Goal: Obtain resource: Obtain resource

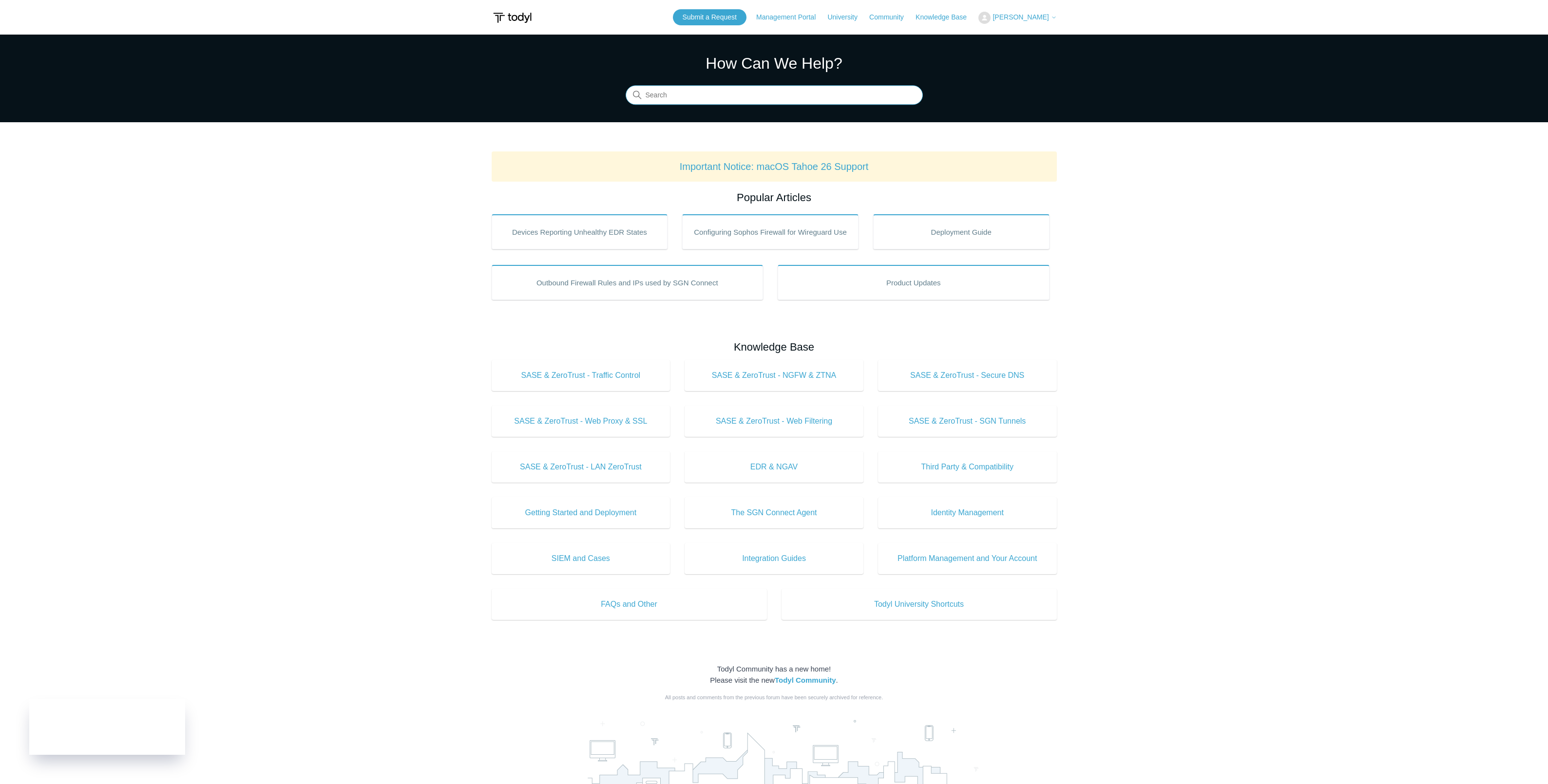
click at [721, 102] on input "Search" at bounding box center [774, 96] width 297 height 19
type input "mac ssl"
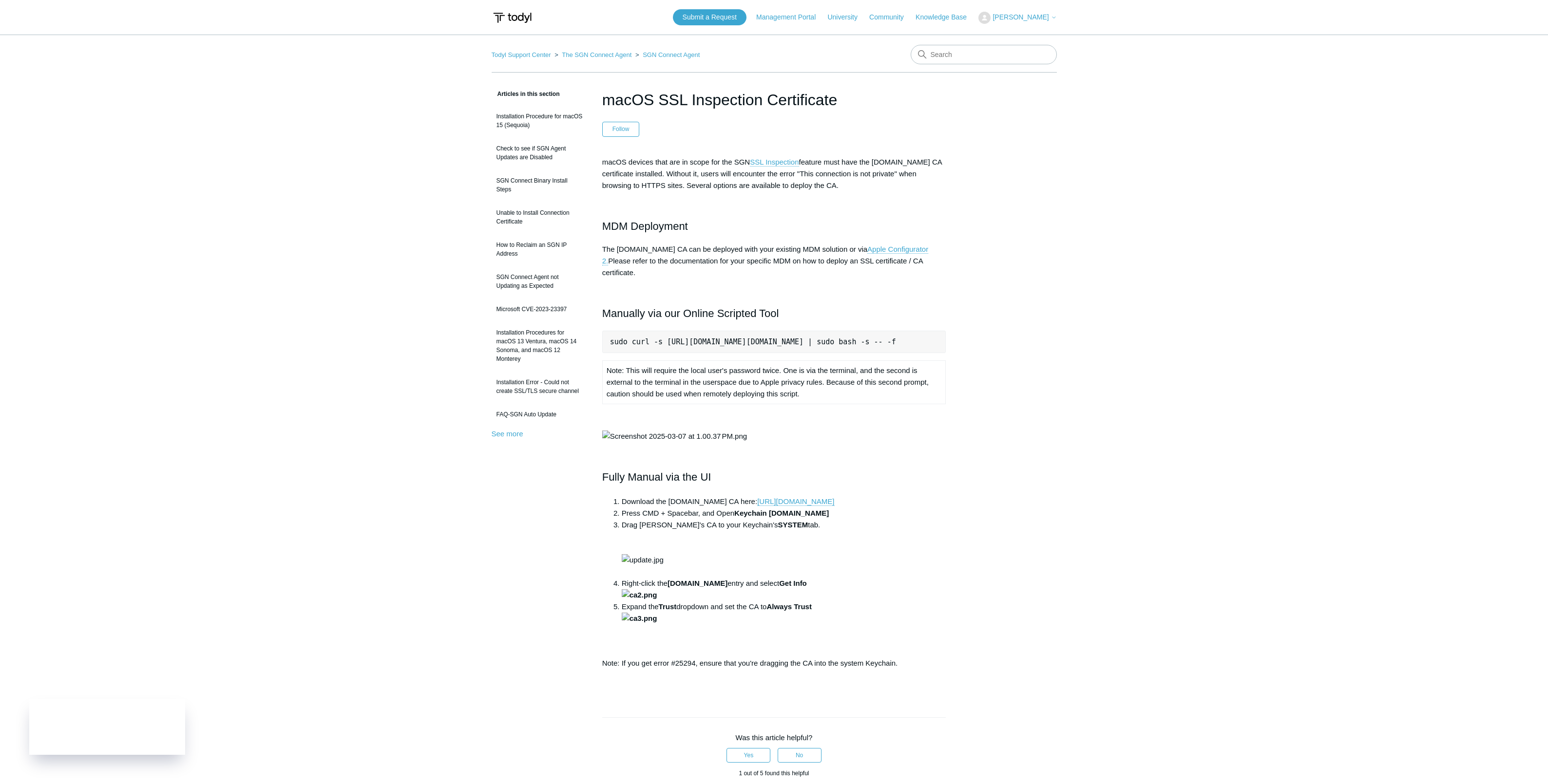
click at [772, 331] on pre "sudo curl -s [URL][DOMAIN_NAME][DOMAIN_NAME] | sudo bash -s -- -f" at bounding box center [774, 342] width 344 height 22
drag, startPoint x: 609, startPoint y: 331, endPoint x: 975, endPoint y: 340, distance: 366.1
click at [975, 340] on div "Articles in this section Installation Procedure for macOS 15 (Sequoia) Check to…" at bounding box center [774, 565] width 565 height 954
copy pre "sudo curl -s [URL][DOMAIN_NAME][DOMAIN_NAME] | sudo bash -s -- -f"
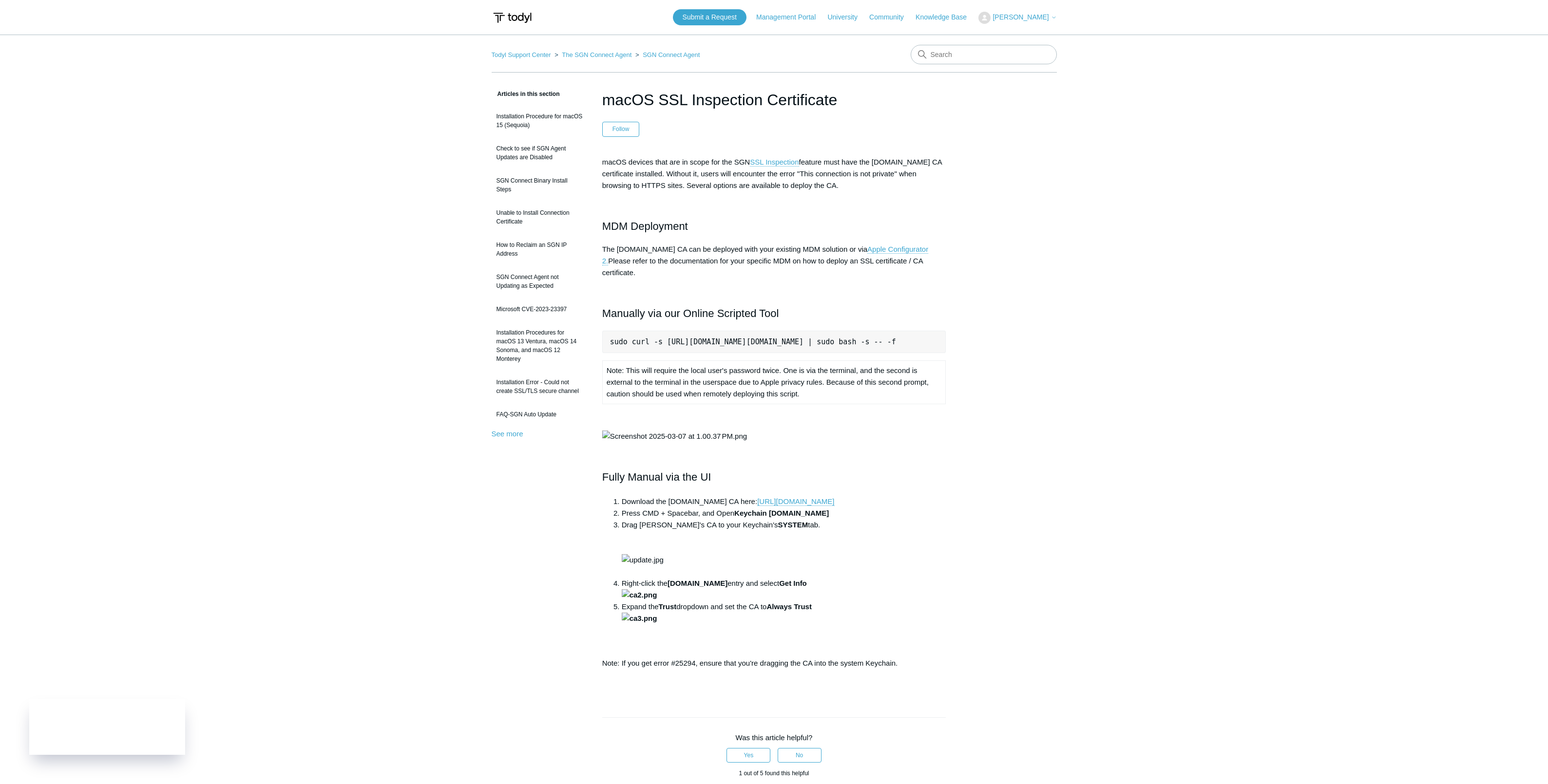
click at [928, 331] on pre "sudo curl -s [URL][DOMAIN_NAME][DOMAIN_NAME] | sudo bash -s -- -f" at bounding box center [774, 342] width 344 height 22
drag, startPoint x: 940, startPoint y: 331, endPoint x: 946, endPoint y: 331, distance: 6.0
click at [946, 331] on pre "sudo curl -s https://download.todyl.com/misc/macOS-install-CA.sh | sudo bash -s…" at bounding box center [774, 342] width 344 height 22
drag, startPoint x: 937, startPoint y: 331, endPoint x: 606, endPoint y: 335, distance: 331.0
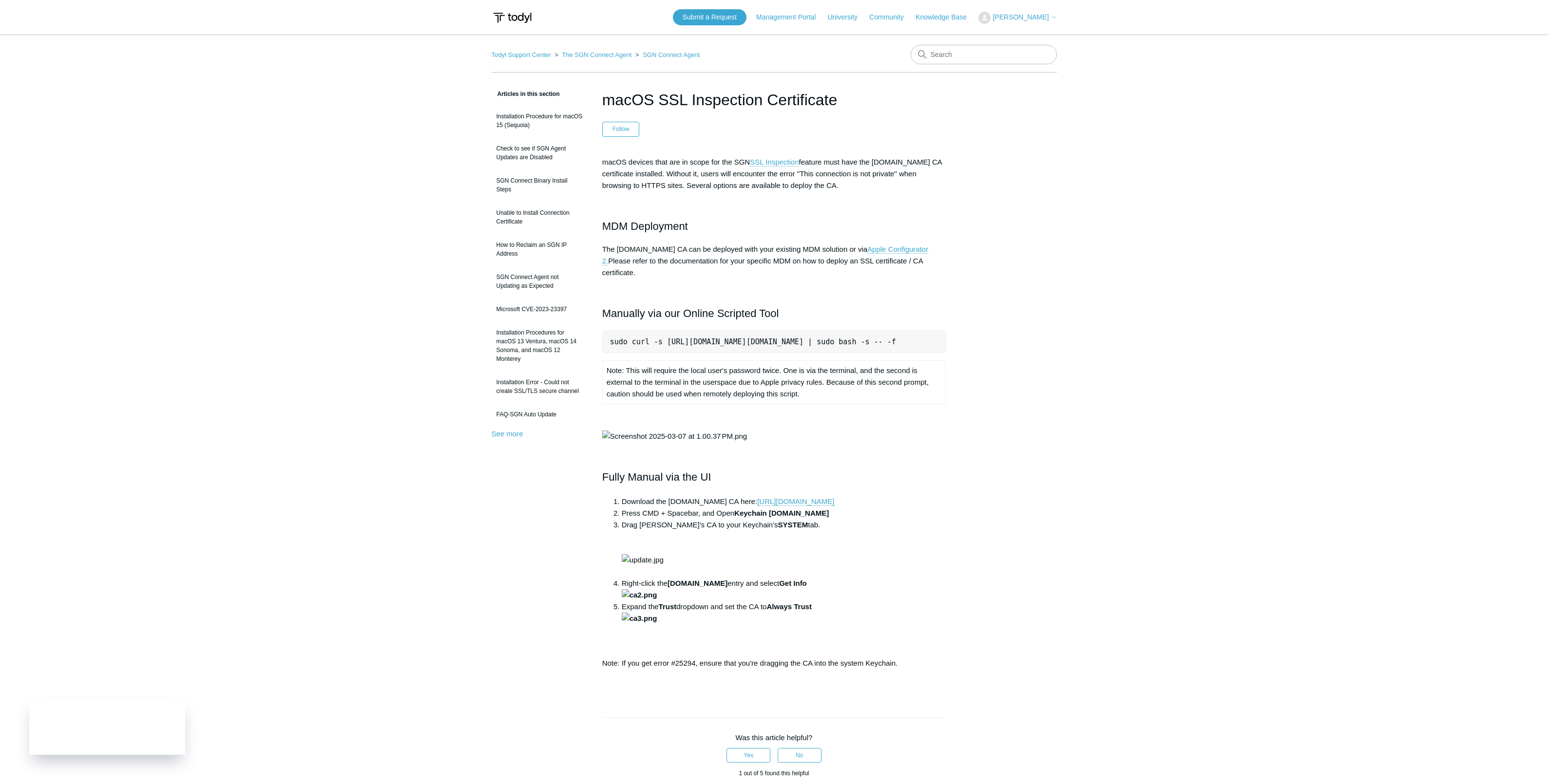
click at [606, 335] on pre "sudo curl -s https://download.todyl.com/misc/macOS-install-CA.sh | sudo bash -s…" at bounding box center [774, 342] width 344 height 22
copy pre "sudo curl -s https://download.todyl.com/misc/macOS-install-CA.sh | sudo bash -s…"
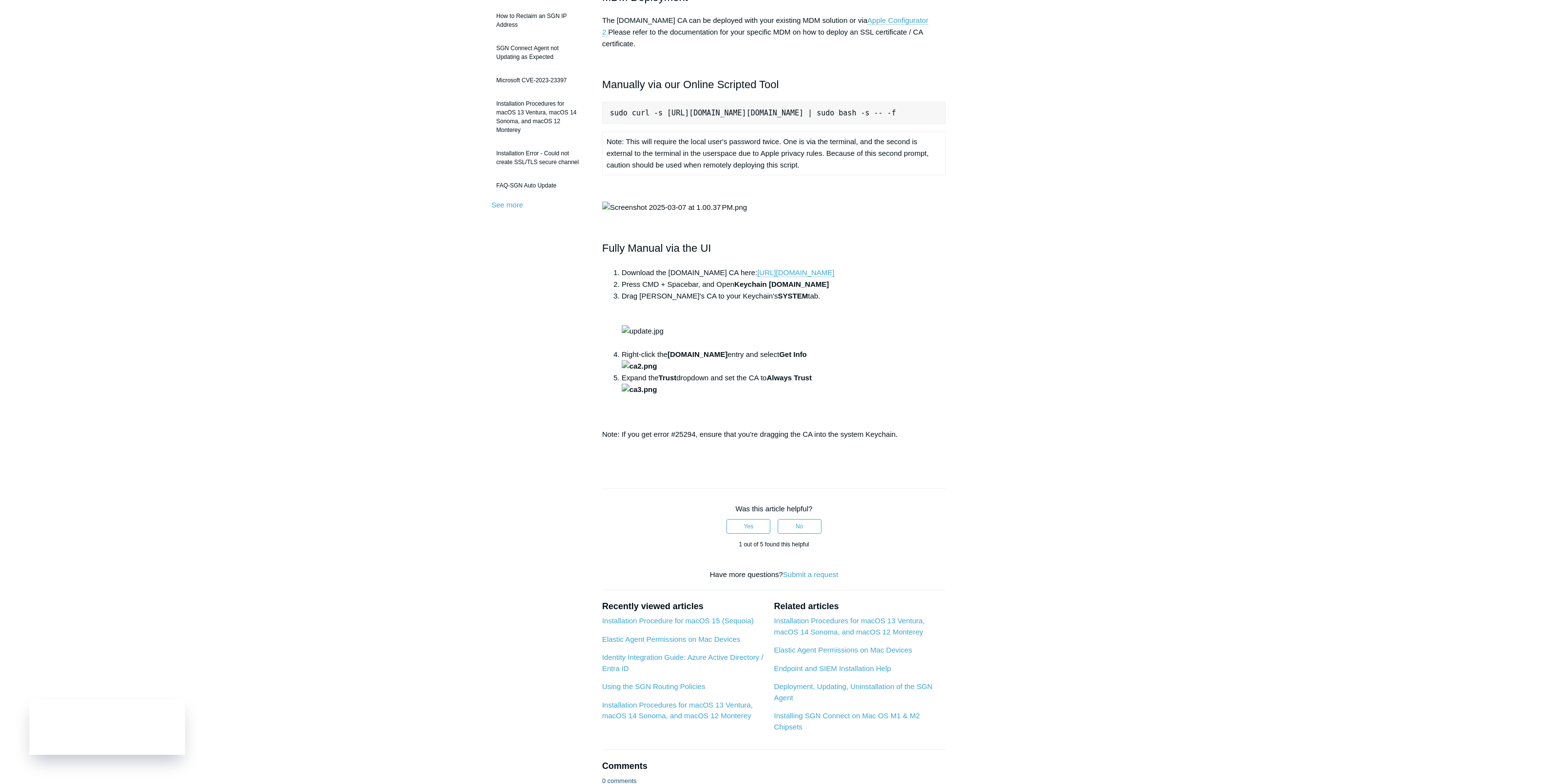
scroll to position [276, 0]
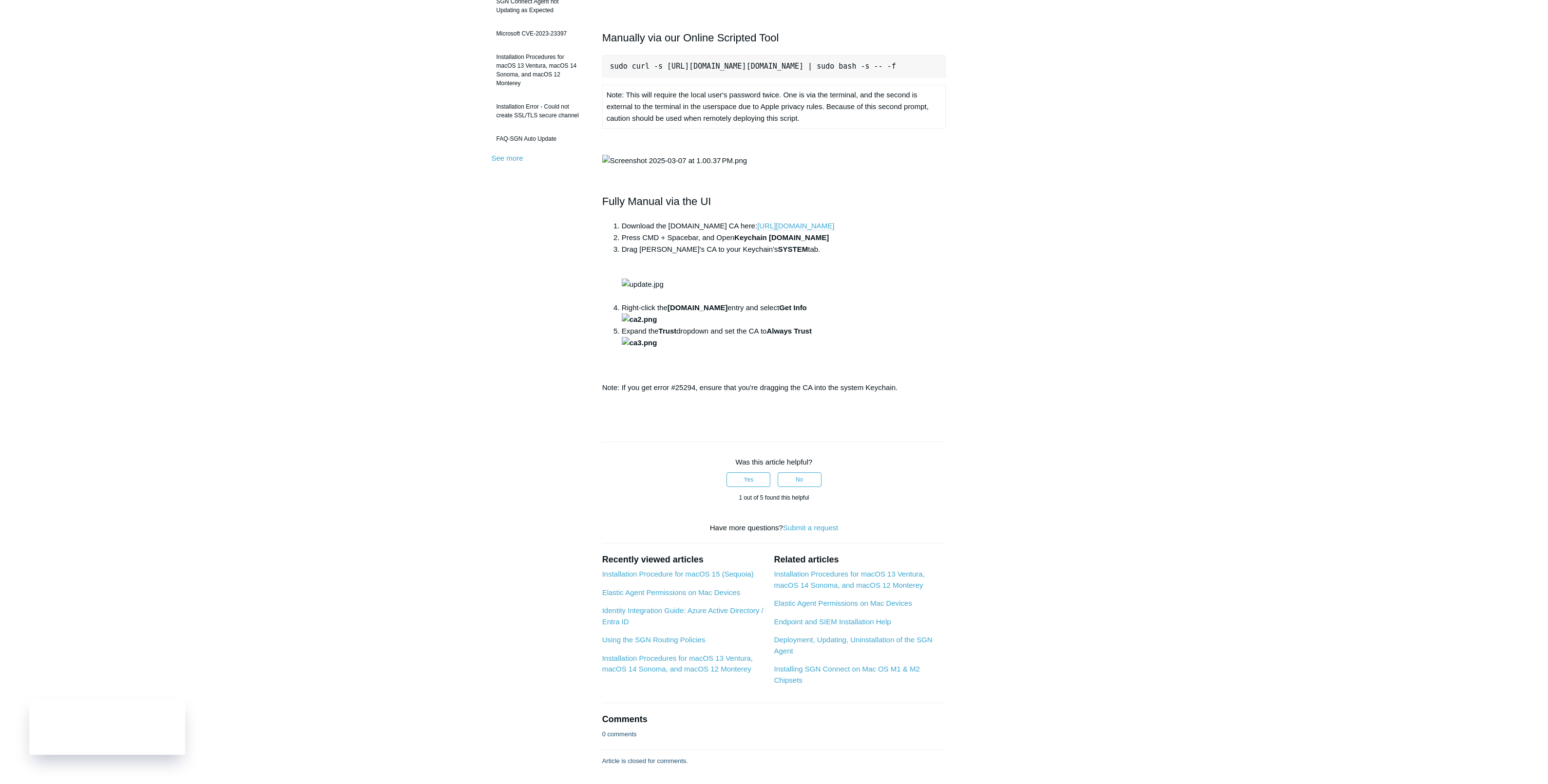
copy link "https://download.todyl.com/certs/Guardian_CA.cer"
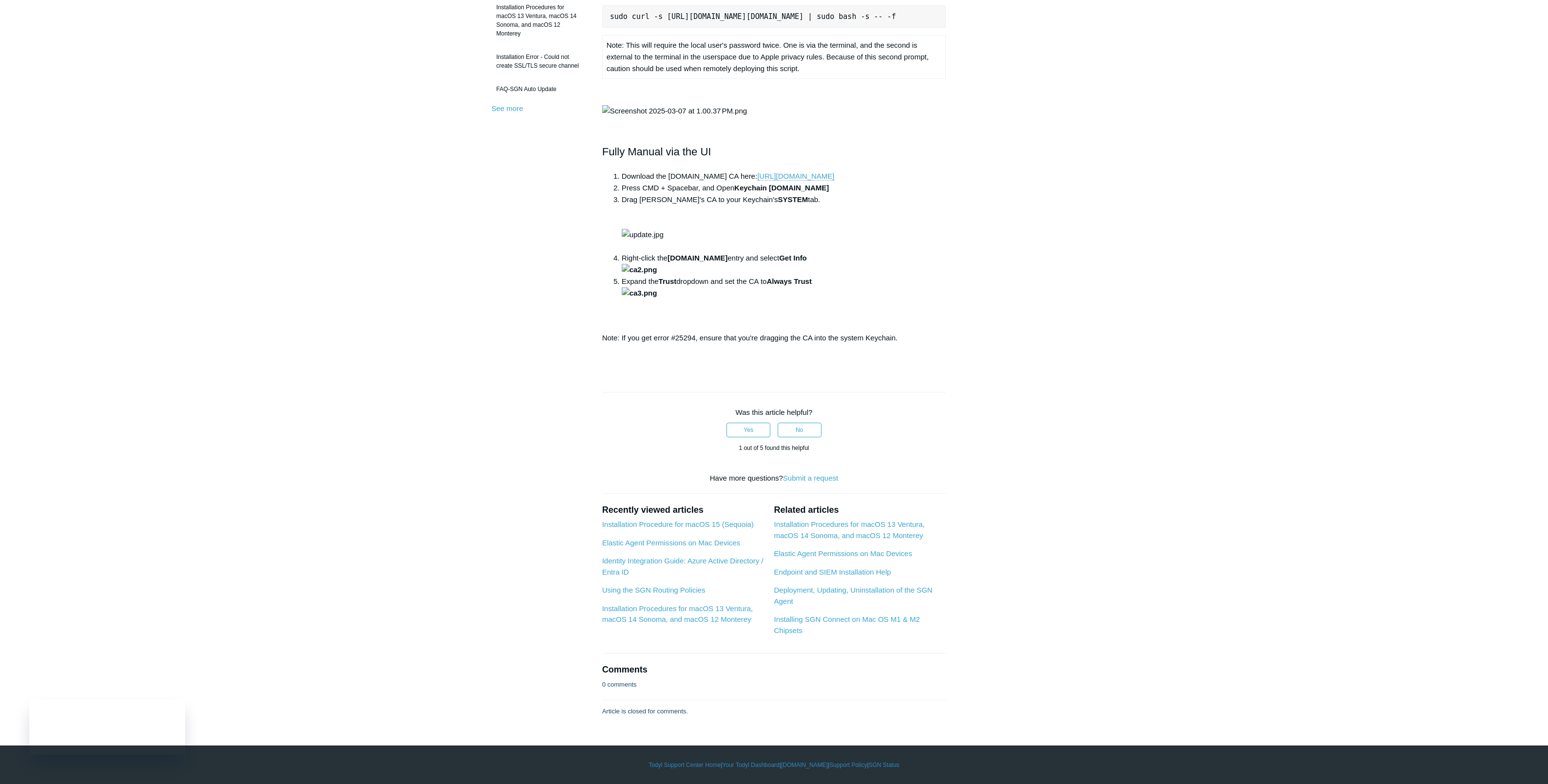
scroll to position [424, 0]
